Goal: Navigation & Orientation: Understand site structure

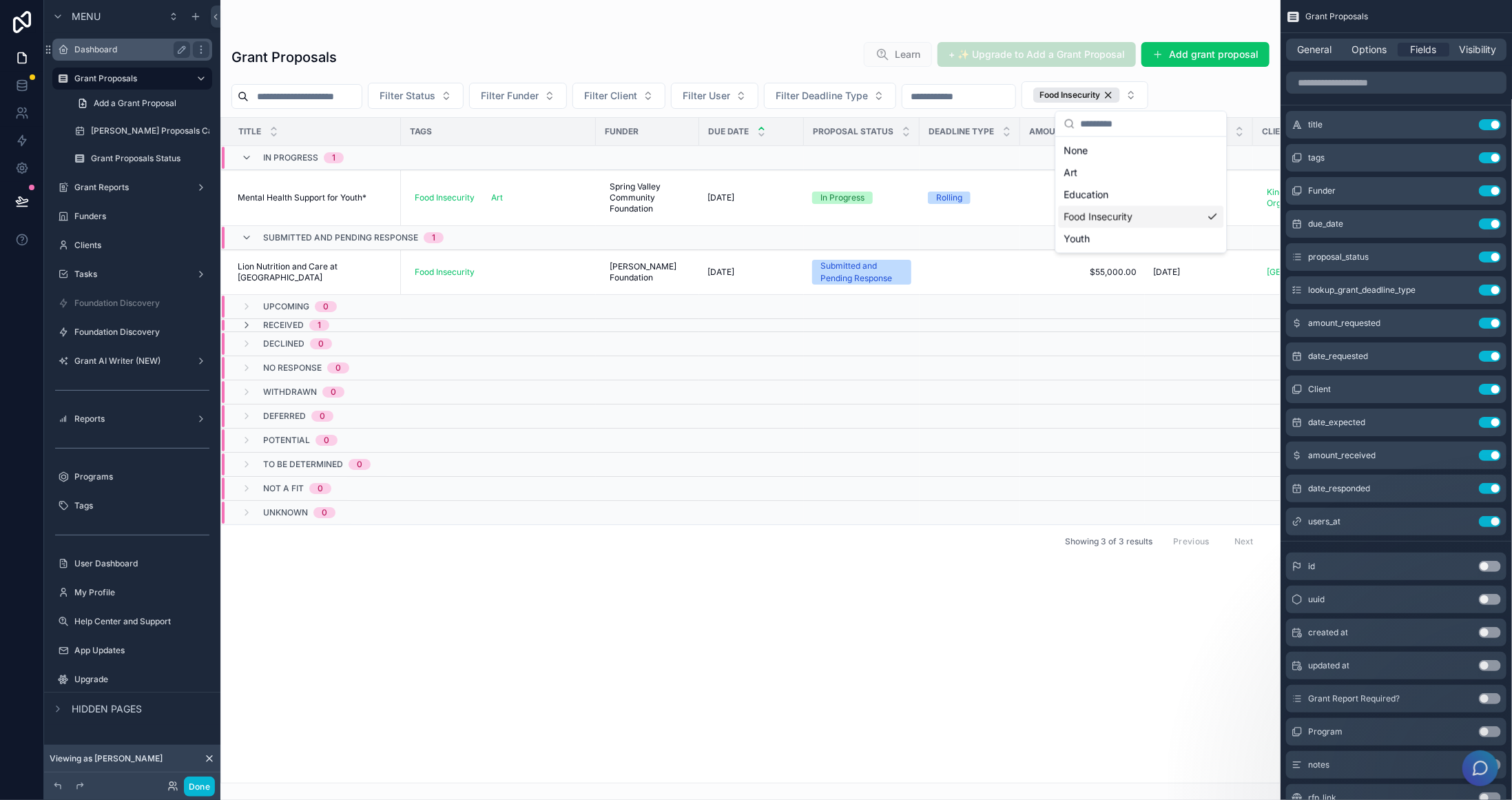
click at [101, 50] on label "Dashboard" at bounding box center [129, 50] width 110 height 11
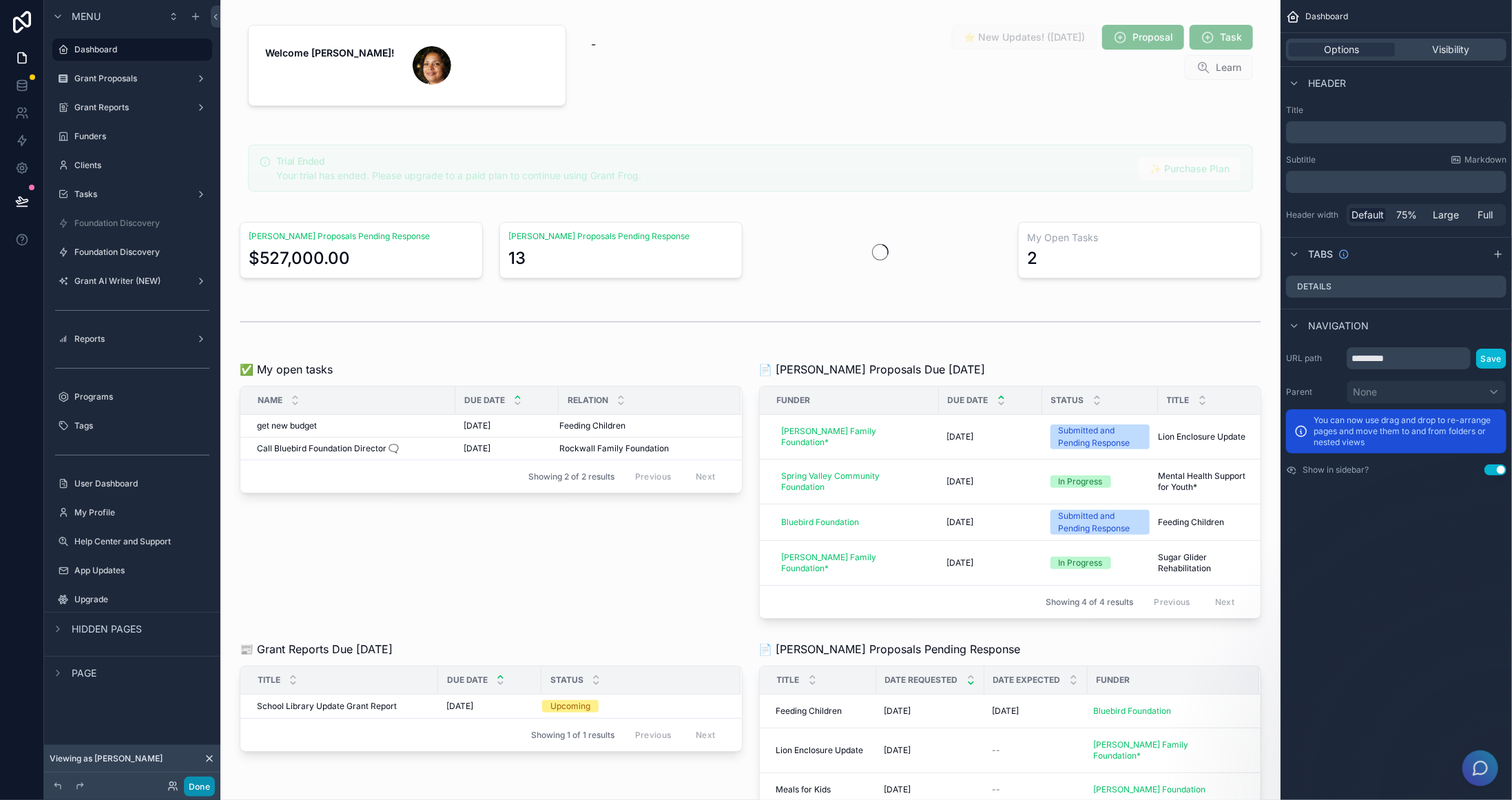
click at [207, 783] on button "Done" at bounding box center [199, 786] width 31 height 20
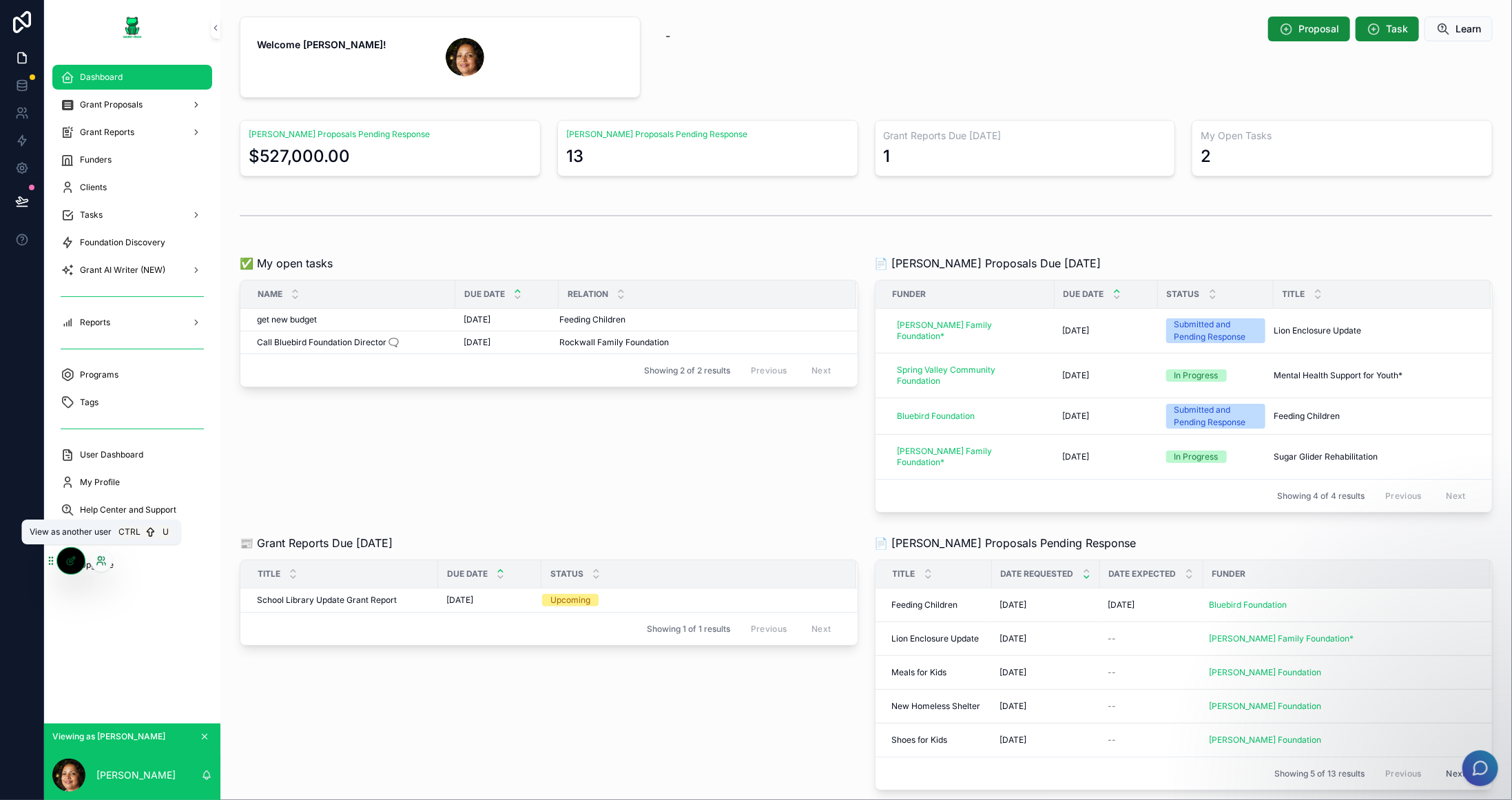
click at [106, 556] on icon at bounding box center [101, 561] width 11 height 11
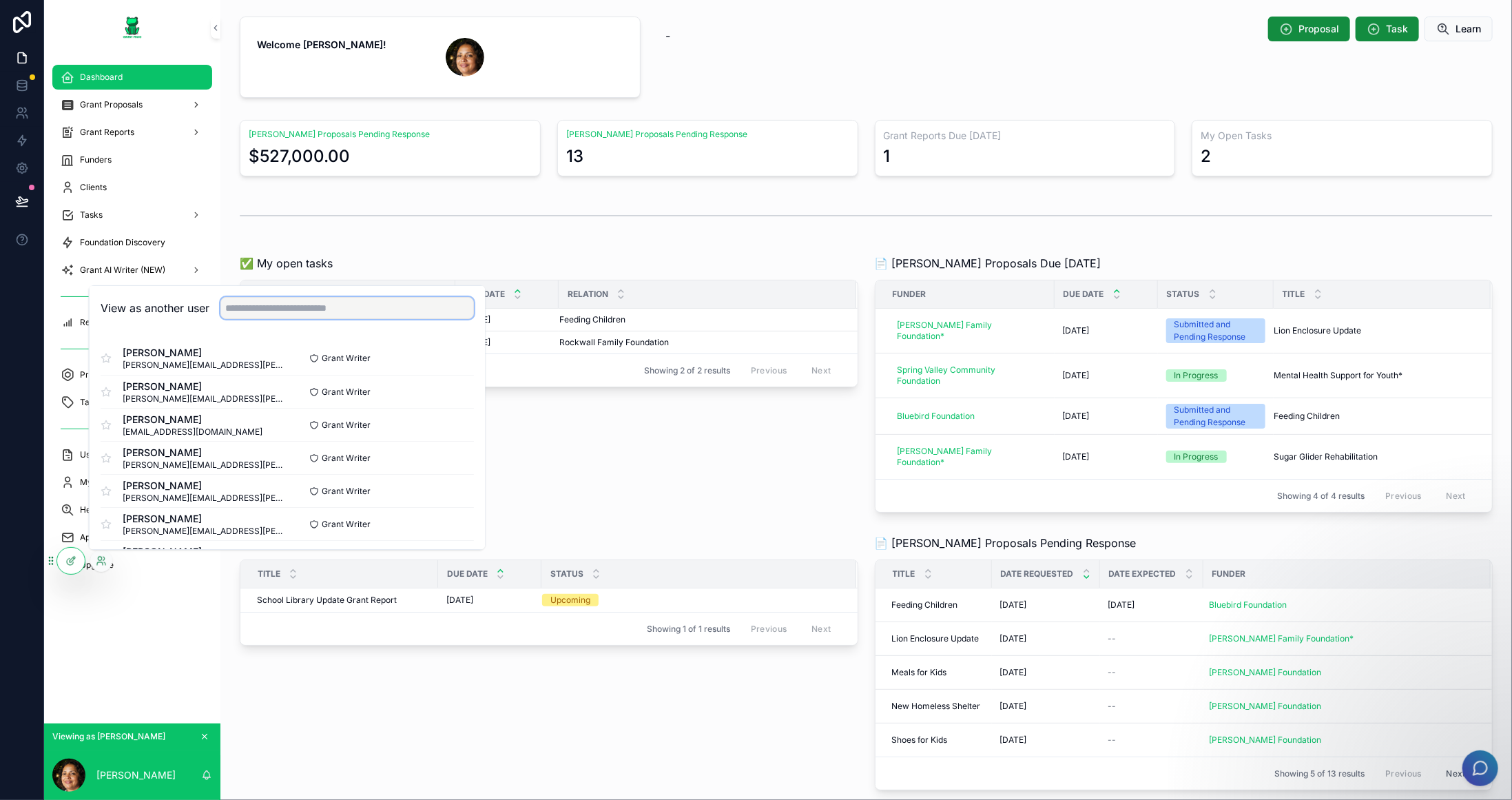
click at [386, 303] on input "text" at bounding box center [347, 308] width 254 height 22
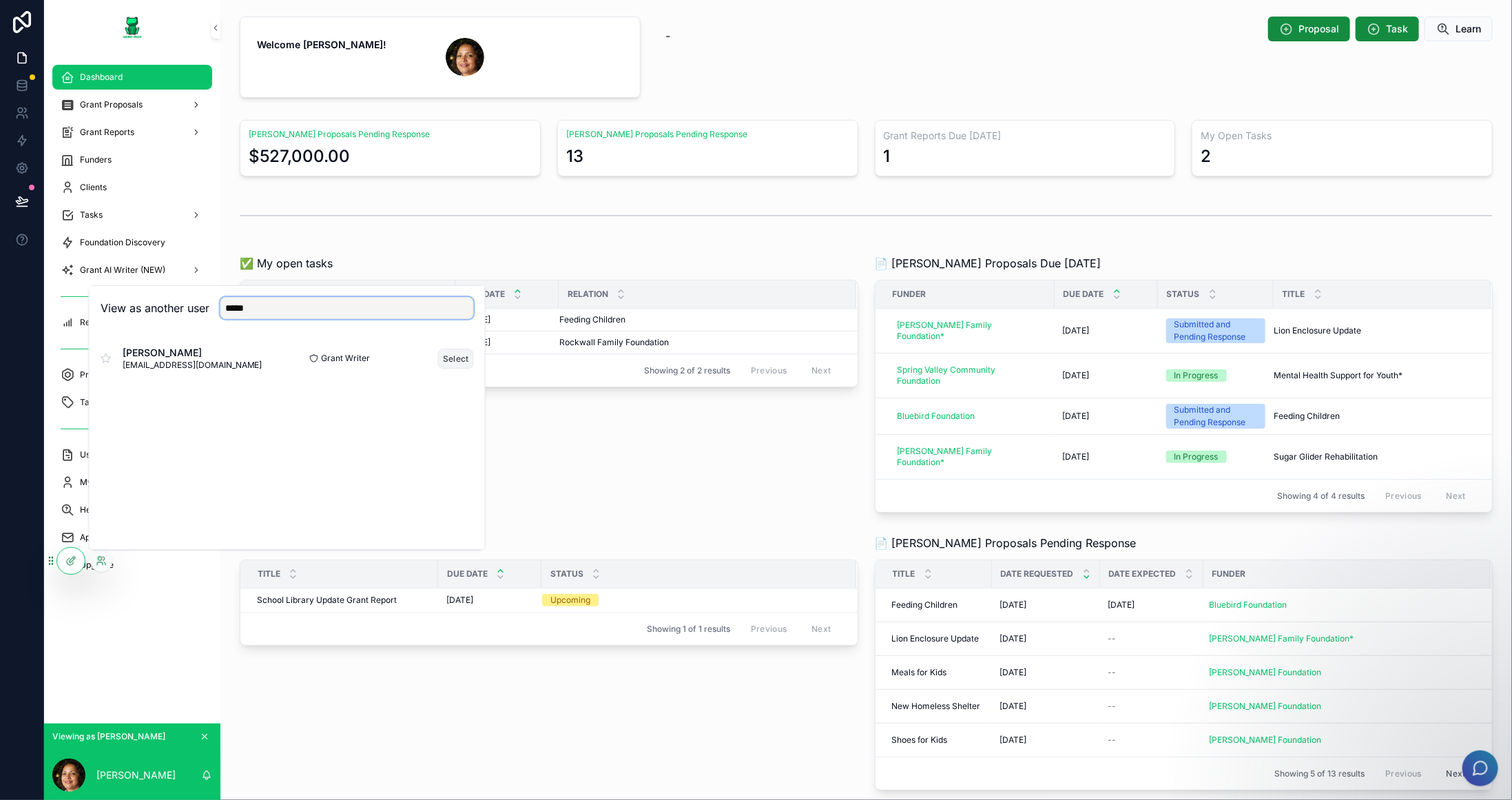
type input "*****"
click at [464, 362] on button "Select" at bounding box center [456, 358] width 36 height 20
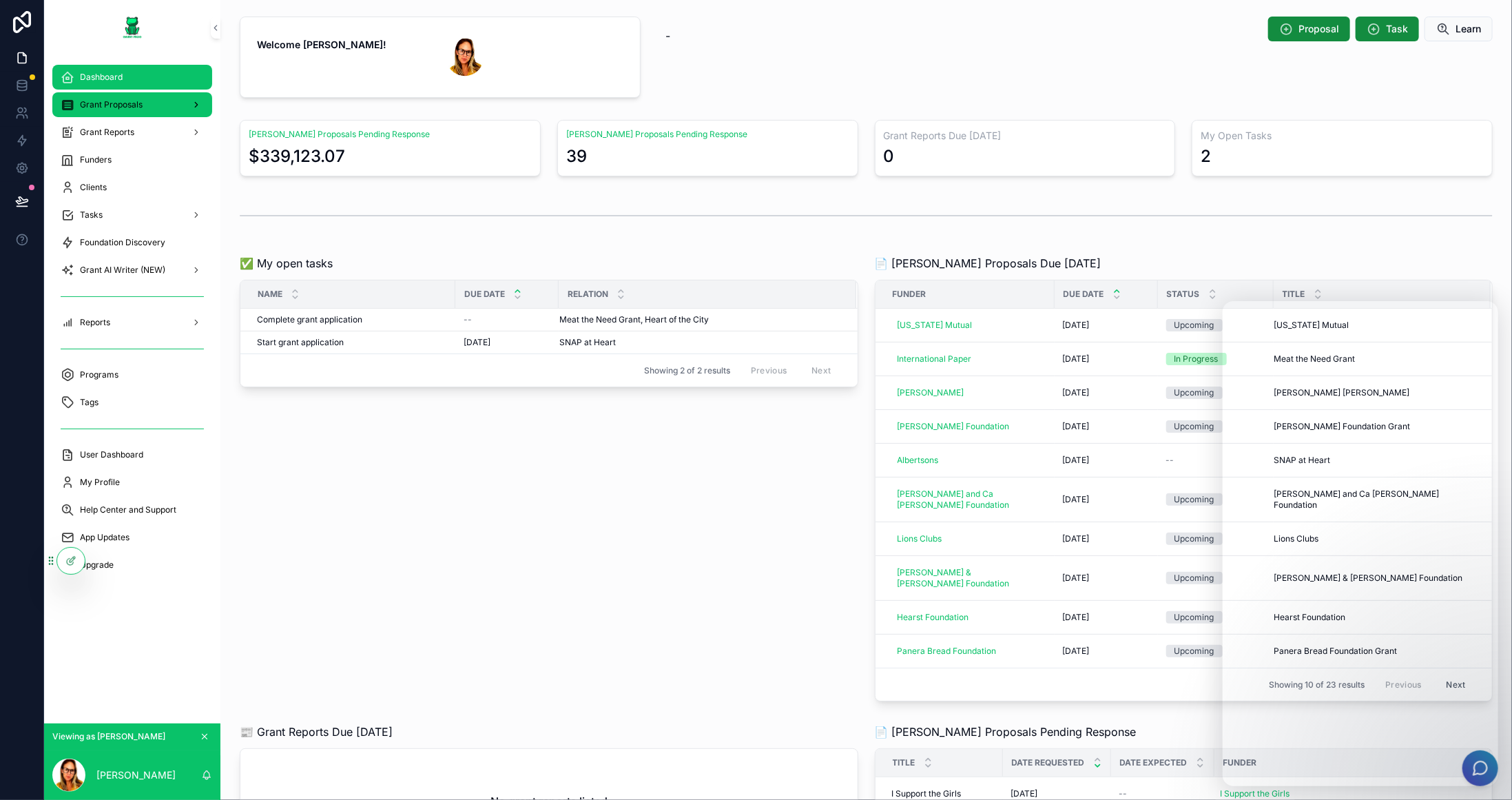
click at [144, 106] on div "Grant Proposals" at bounding box center [131, 105] width 144 height 22
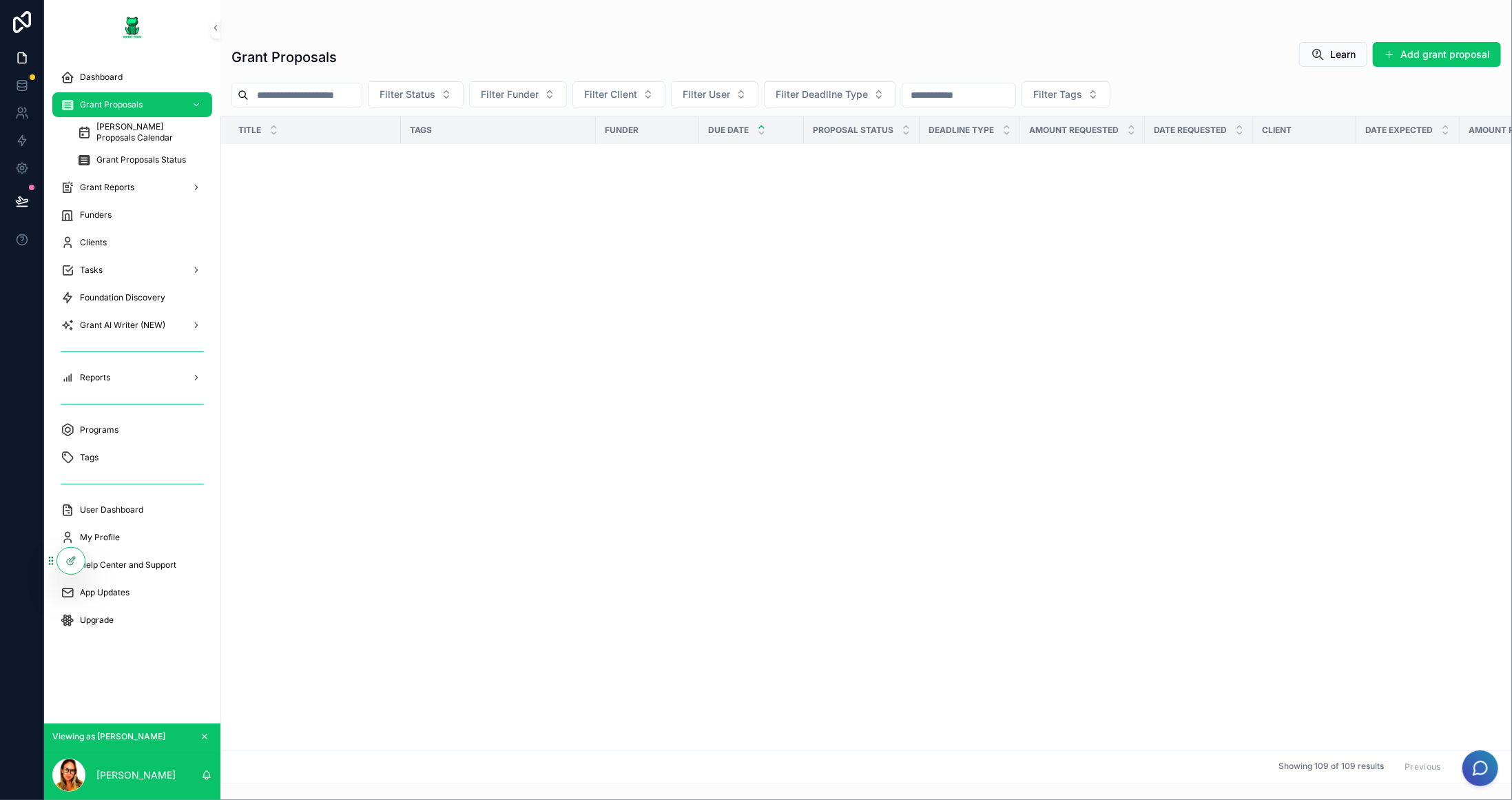
scroll to position [3168, 0]
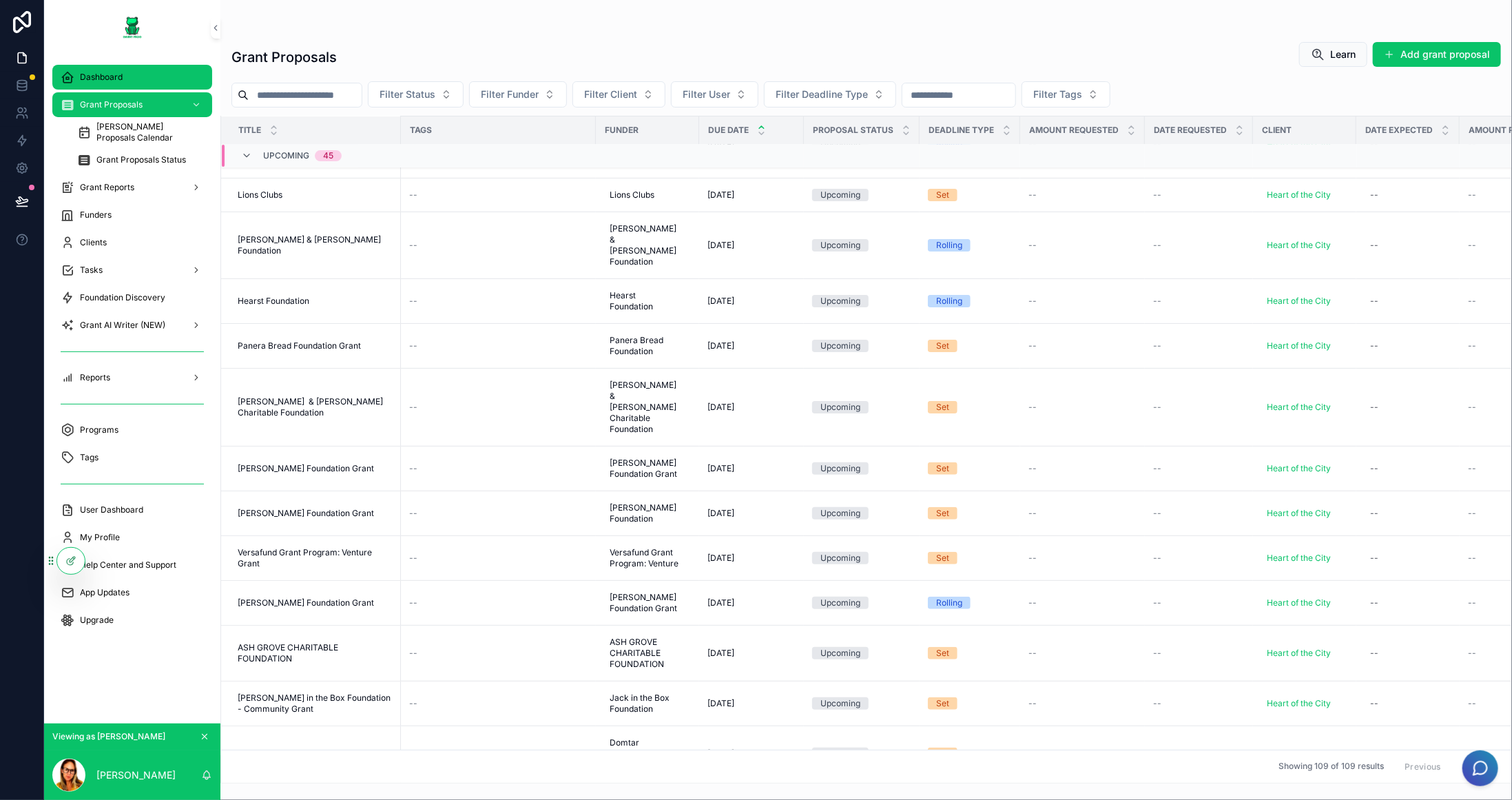
click at [100, 80] on span "Dashboard" at bounding box center [101, 77] width 43 height 11
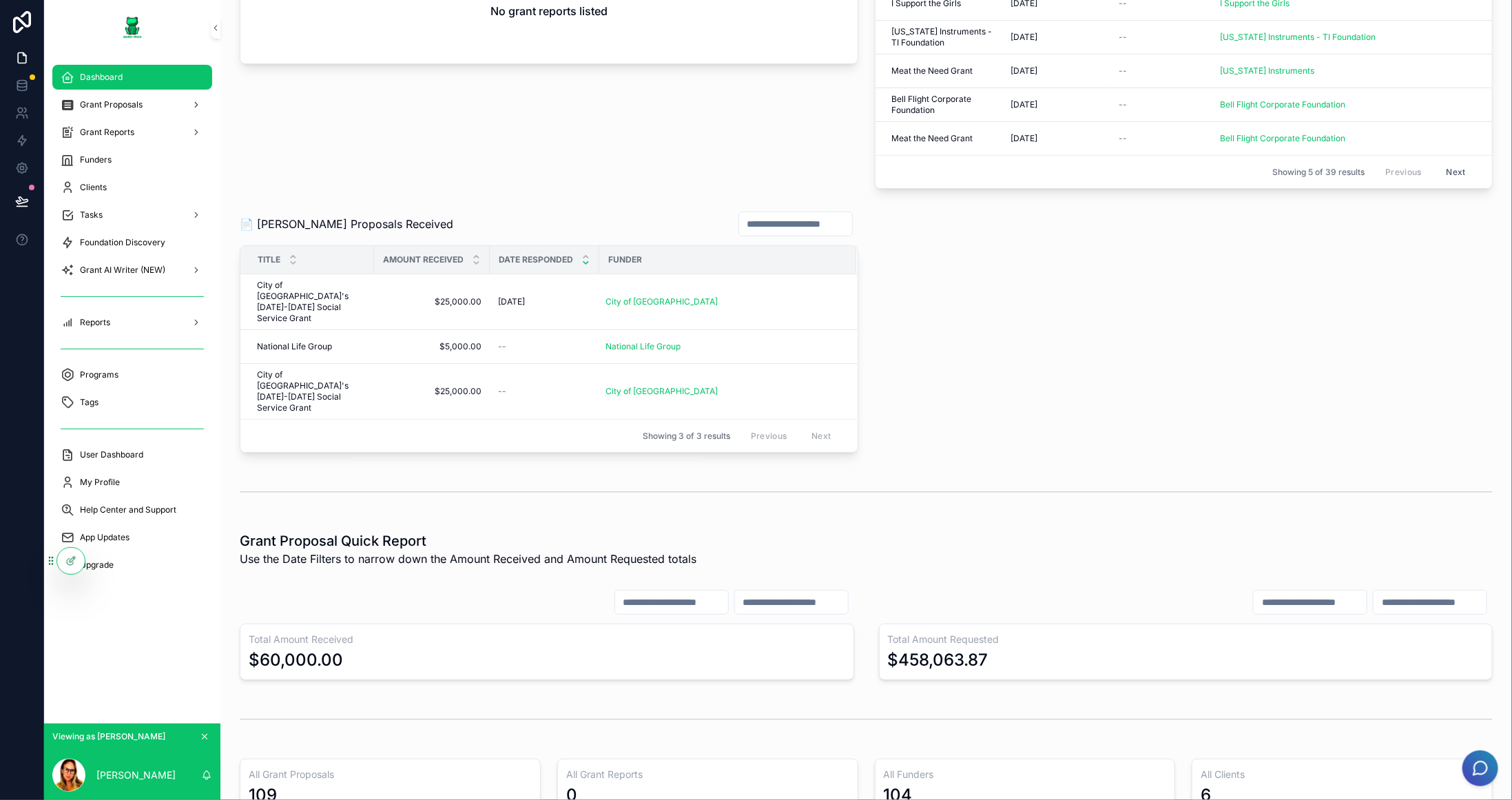
scroll to position [943, 0]
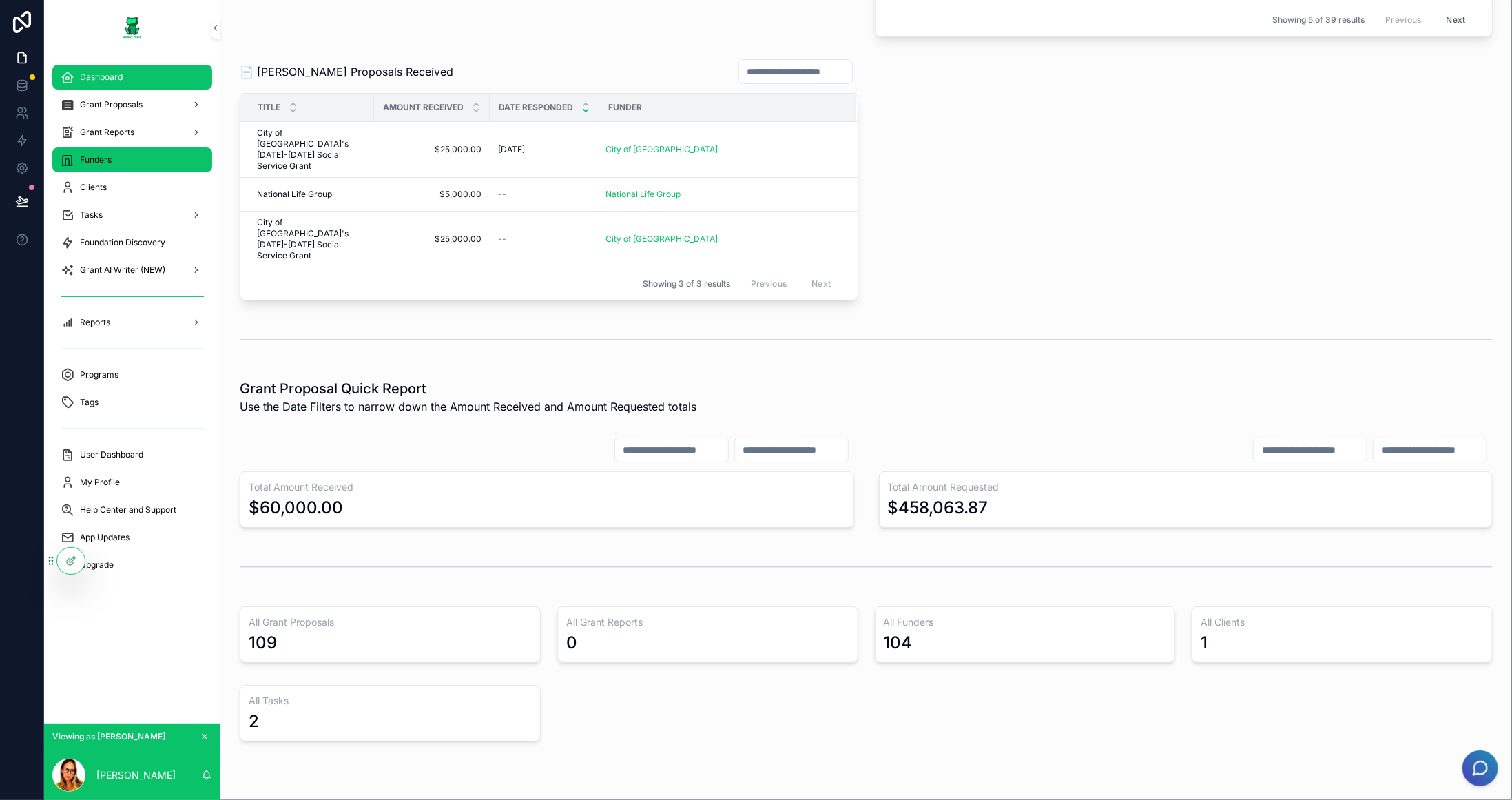
click at [158, 153] on div "Funders" at bounding box center [131, 160] width 144 height 22
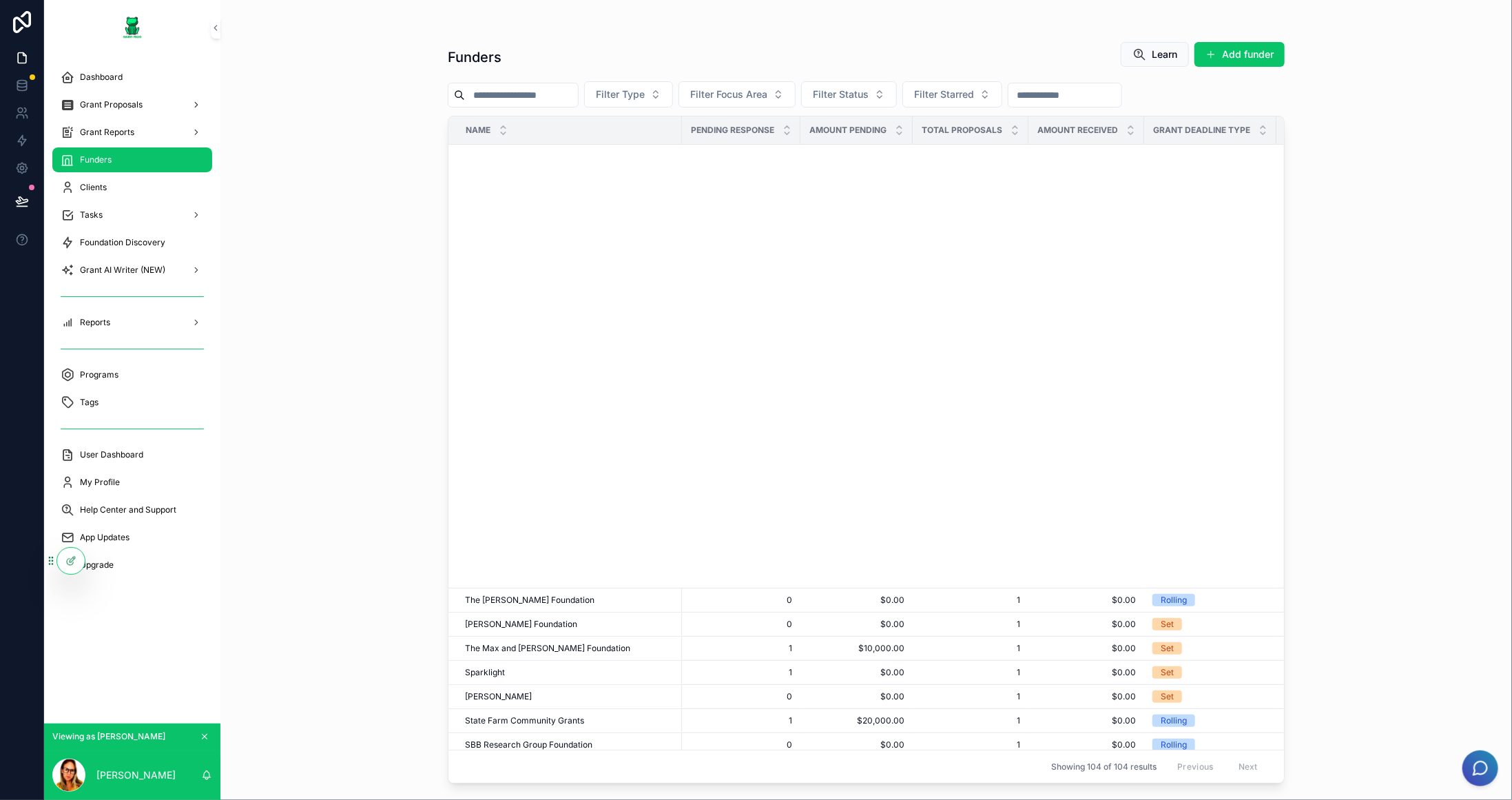
scroll to position [694, 0]
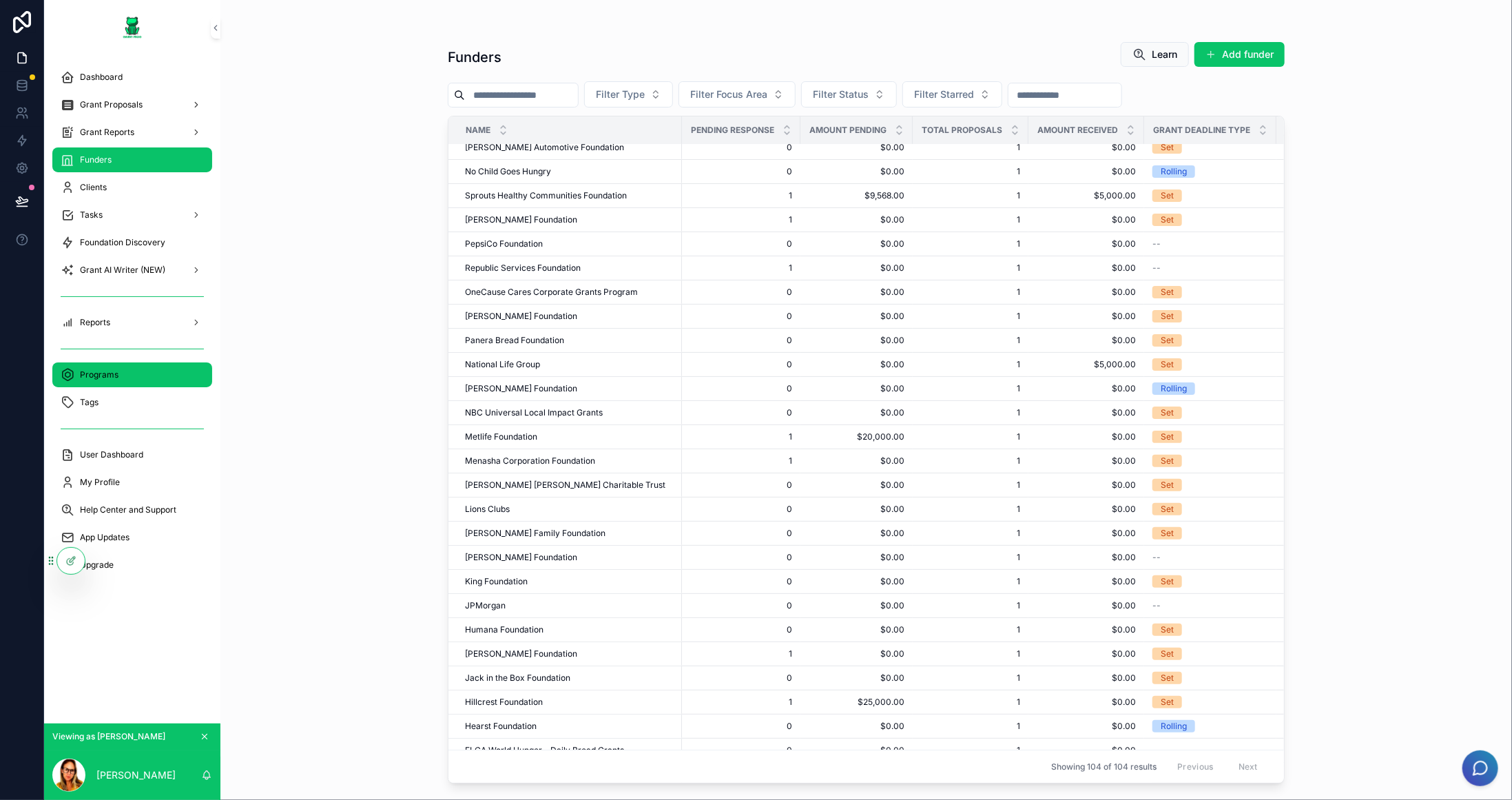
click at [128, 374] on div "Programs" at bounding box center [131, 375] width 144 height 22
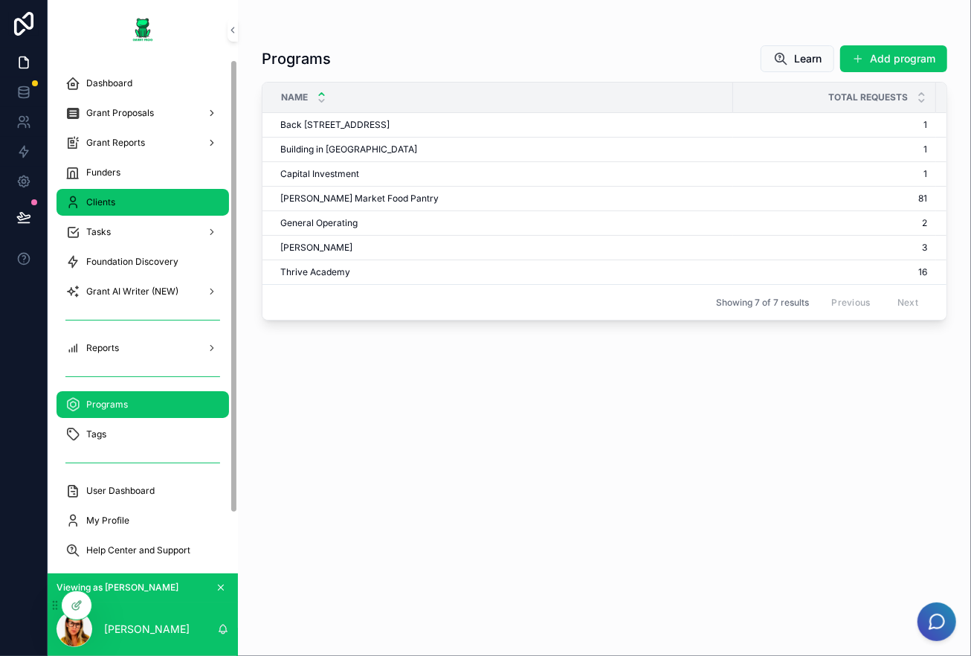
click at [118, 195] on div "Clients" at bounding box center [142, 202] width 155 height 24
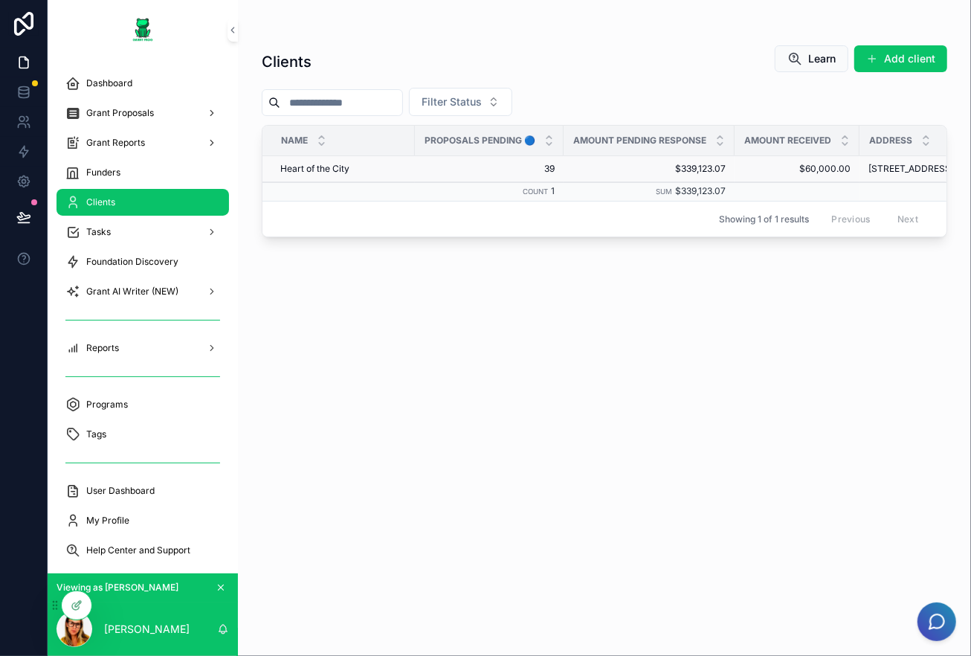
click at [349, 179] on td "Heart of the City Heart of the City" at bounding box center [339, 169] width 152 height 26
click at [350, 170] on span "Heart of the City" at bounding box center [314, 169] width 69 height 12
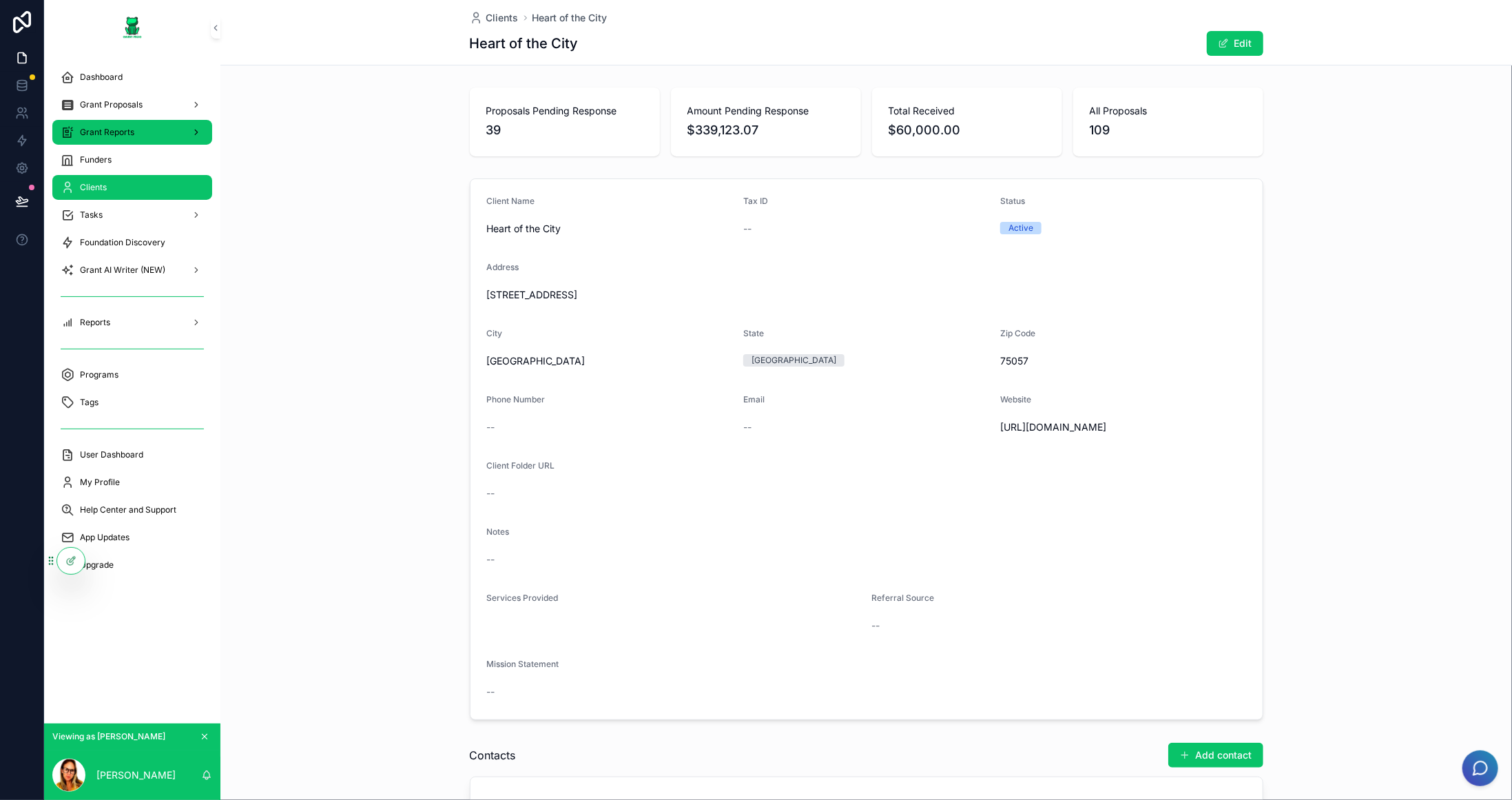
click at [164, 132] on div "Grant Reports" at bounding box center [131, 132] width 144 height 22
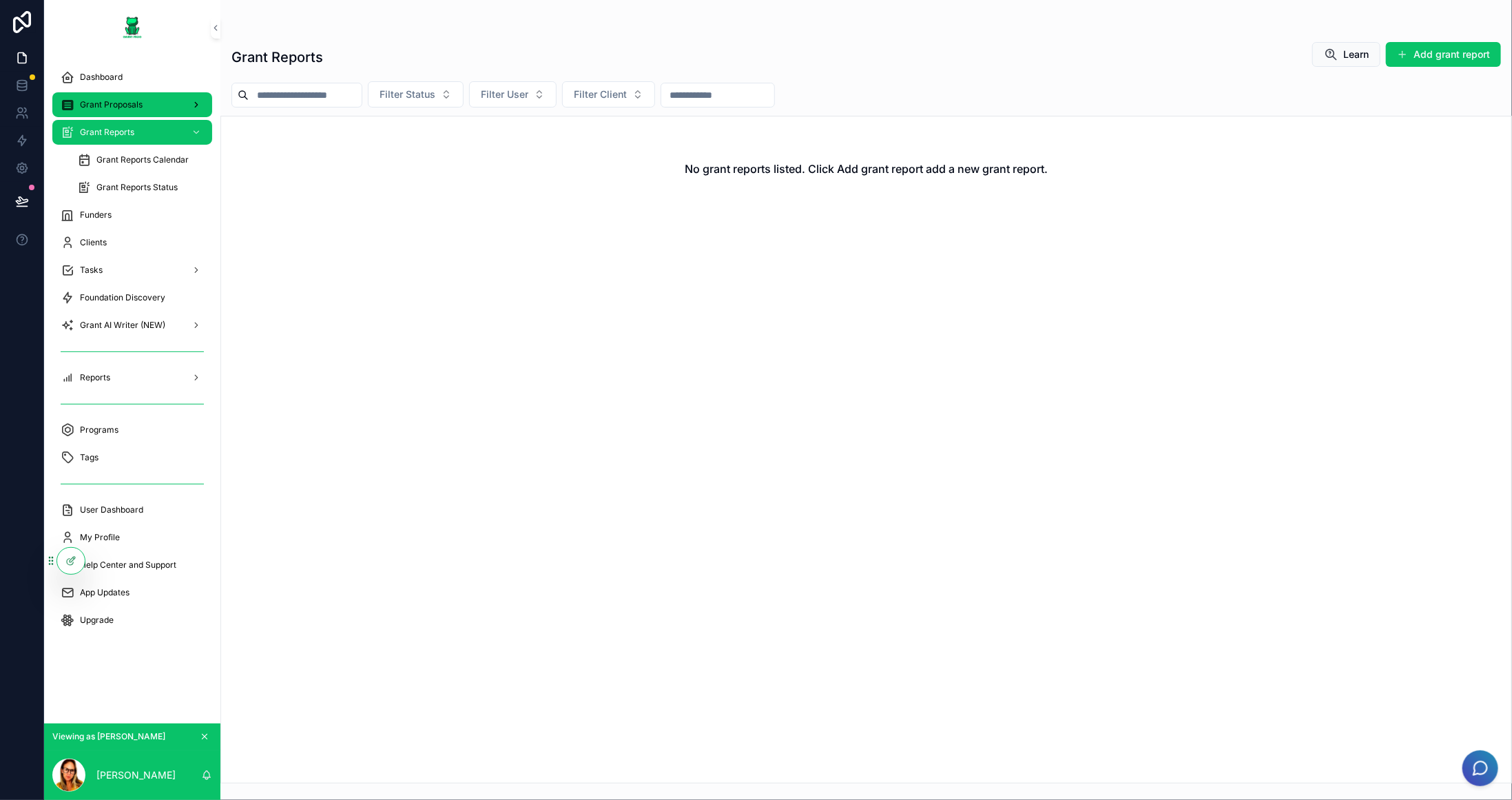
click at [133, 95] on div "Grant Proposals" at bounding box center [131, 105] width 144 height 22
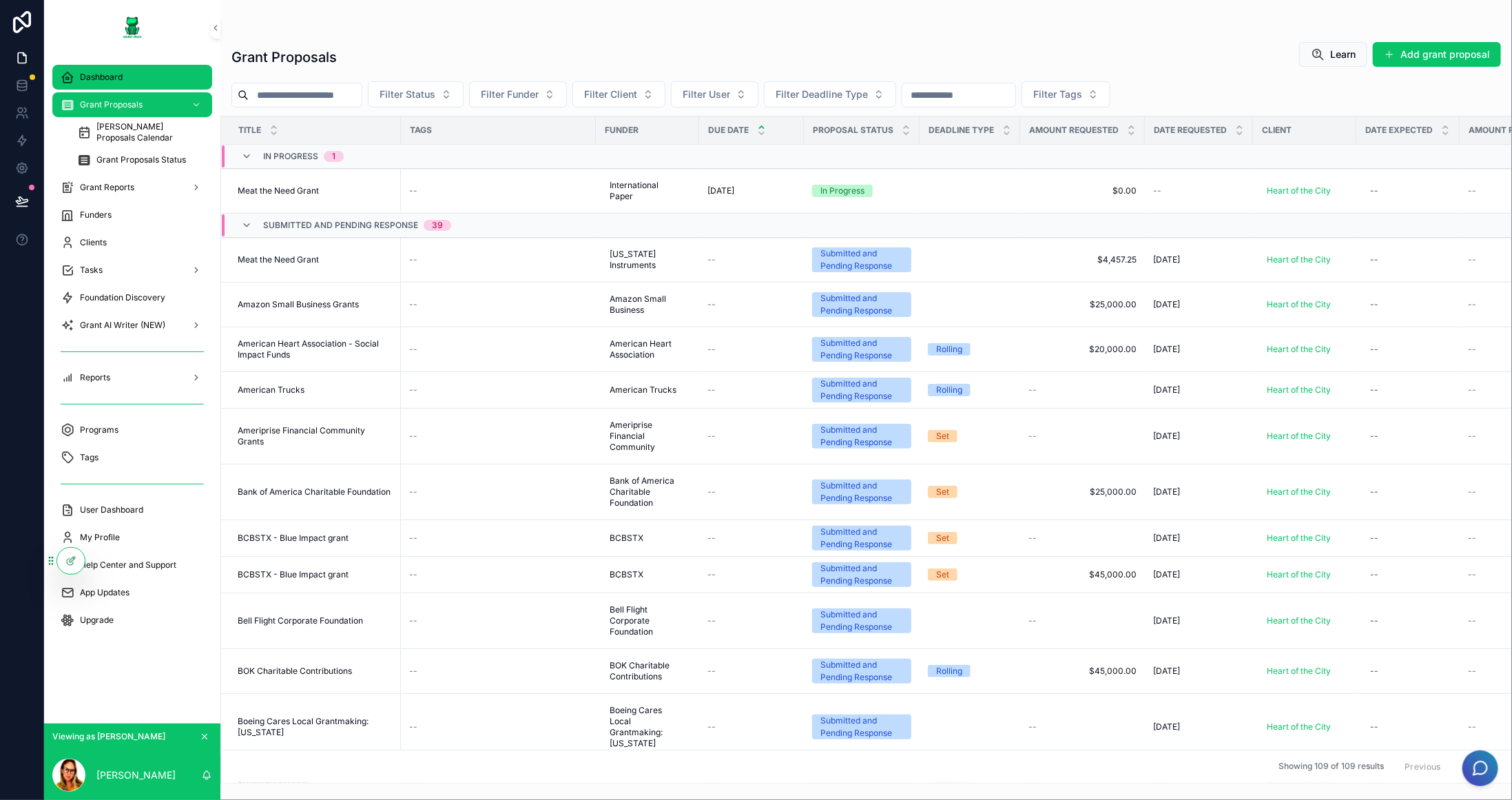
click at [149, 68] on div "Dashboard" at bounding box center [131, 77] width 144 height 22
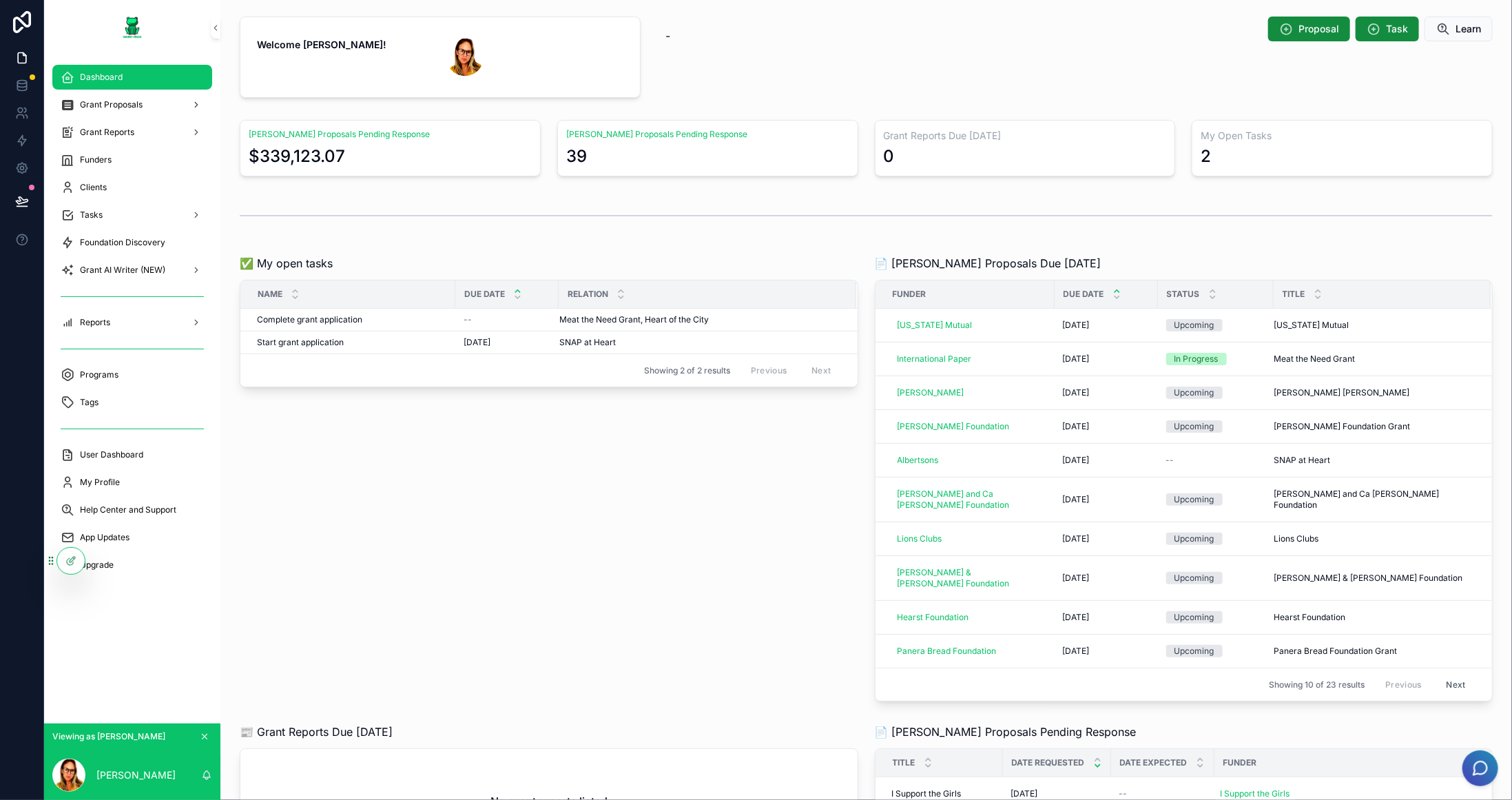
click at [1289, 231] on div "scrollable content" at bounding box center [866, 215] width 1253 height 34
click at [139, 485] on div "My Profile" at bounding box center [131, 482] width 144 height 22
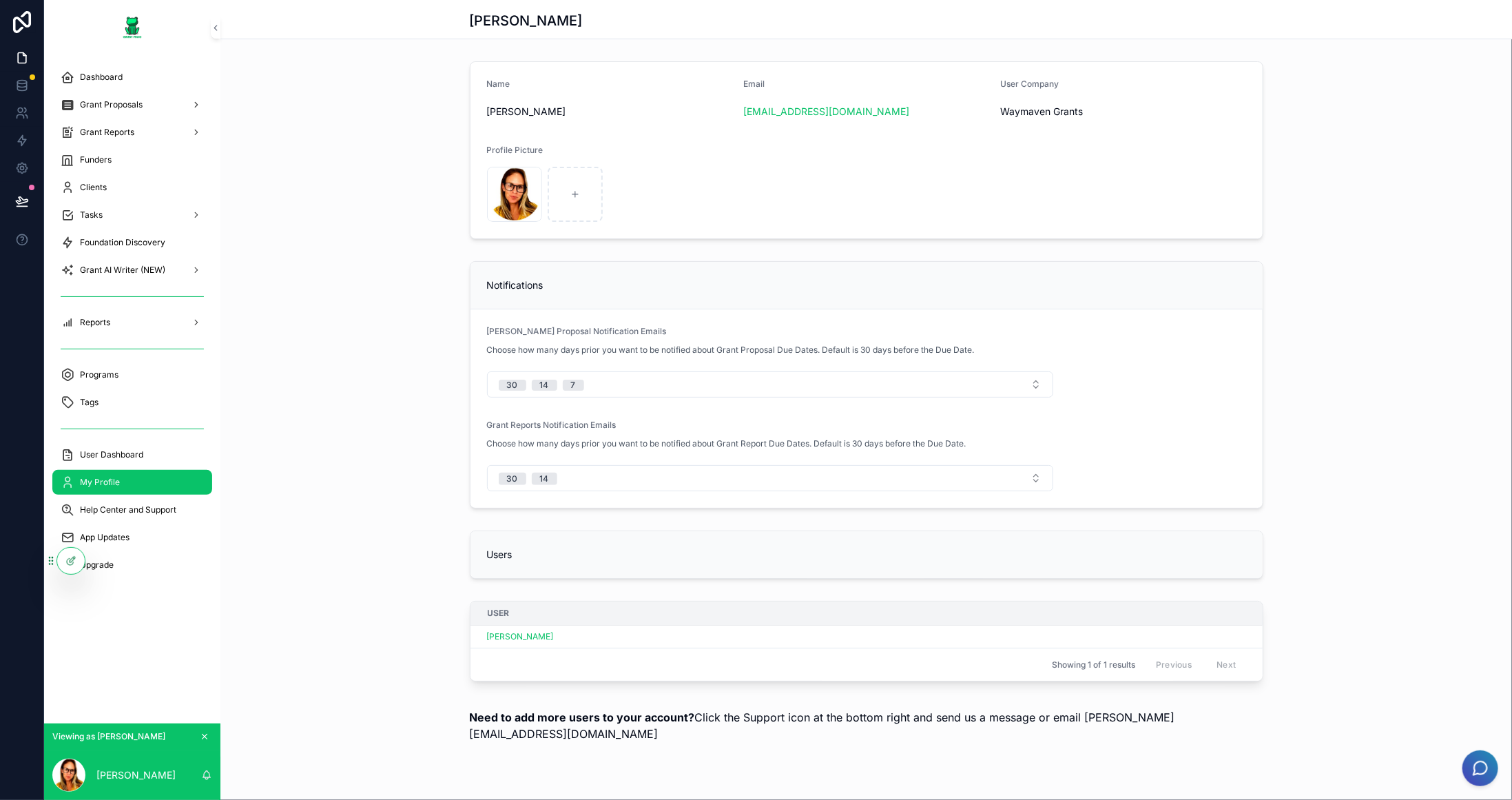
drag, startPoint x: 1387, startPoint y: 0, endPoint x: 1365, endPoint y: 390, distance: 390.6
click at [1365, 390] on div "Notifications Grant Proposal Notification Emails Choose how many days prior you…" at bounding box center [866, 384] width 1292 height 258
click at [163, 81] on div "Dashboard" at bounding box center [131, 77] width 144 height 22
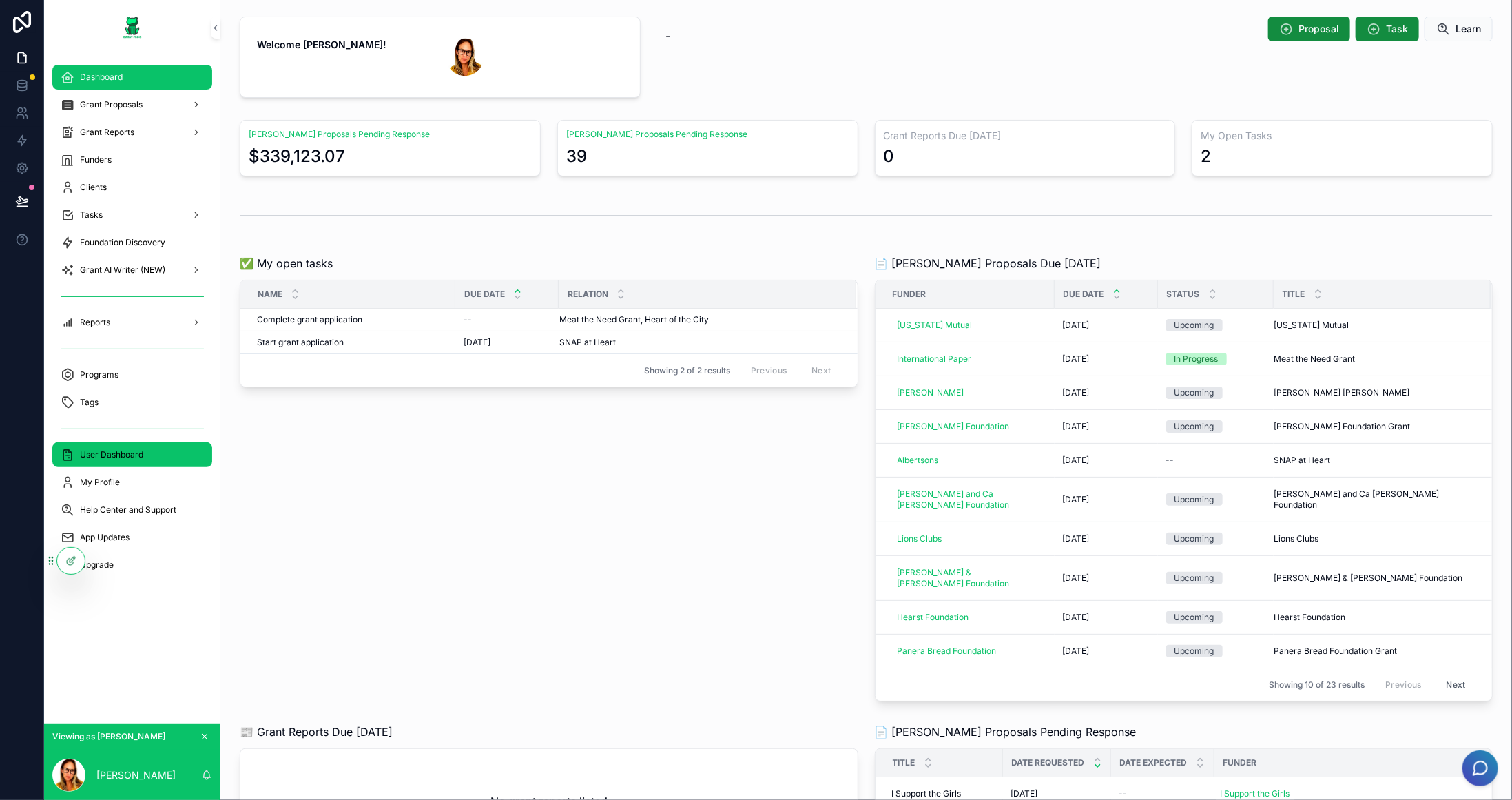
click at [144, 447] on div "User Dashboard" at bounding box center [131, 455] width 144 height 22
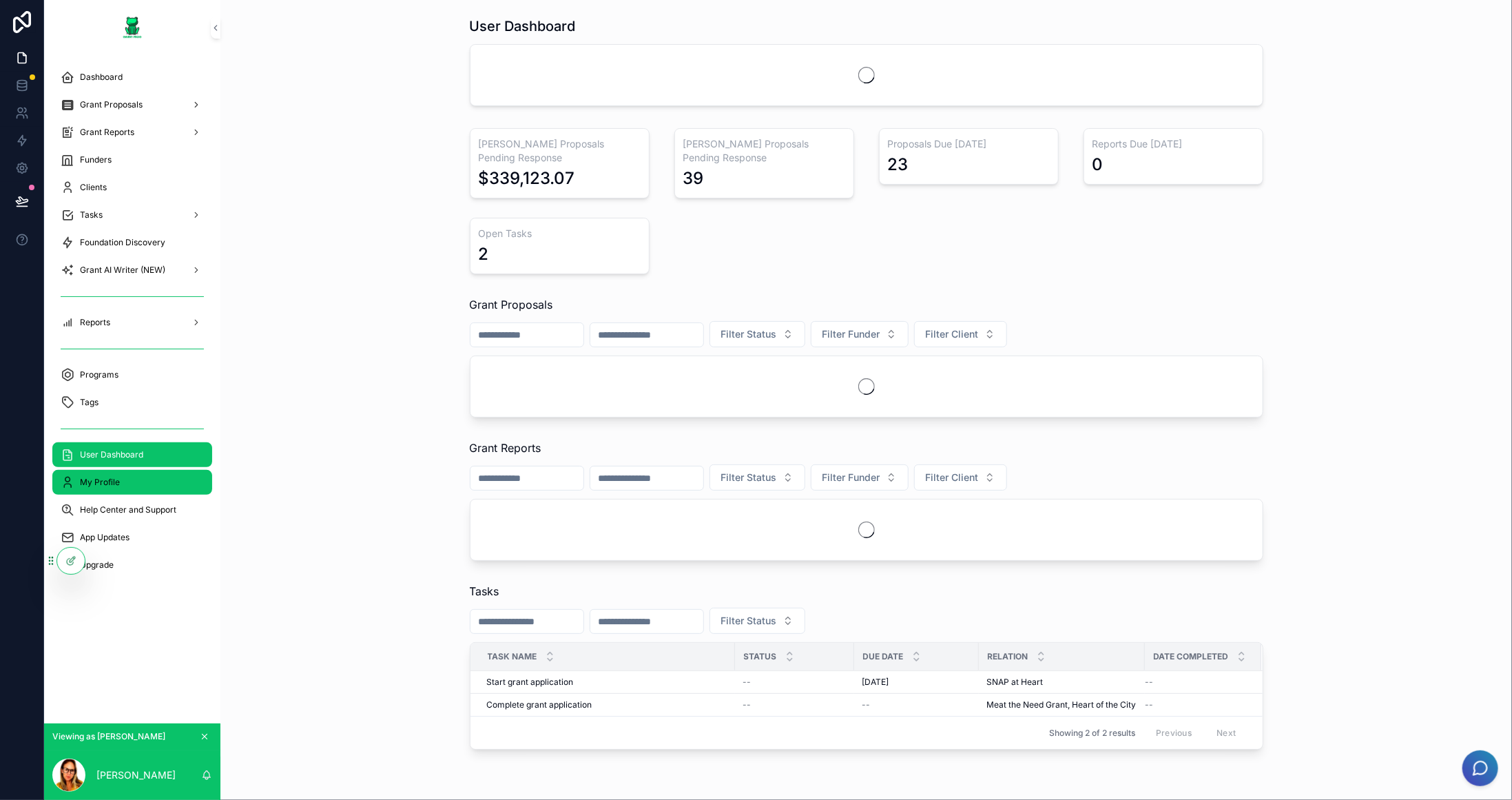
click at [128, 472] on div "My Profile" at bounding box center [131, 482] width 144 height 22
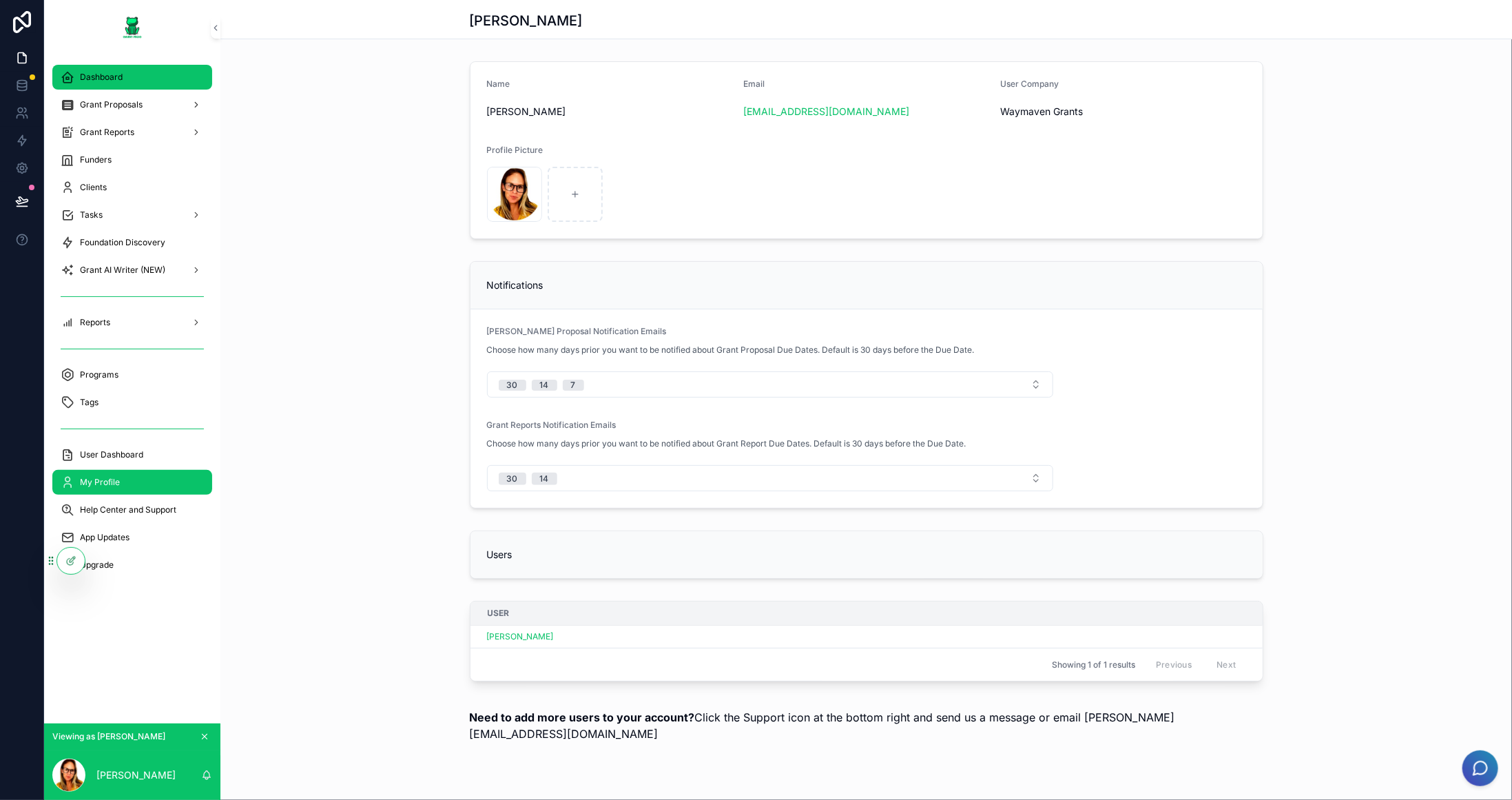
click at [102, 80] on span "Dashboard" at bounding box center [101, 77] width 43 height 11
